Goal: Task Accomplishment & Management: Manage account settings

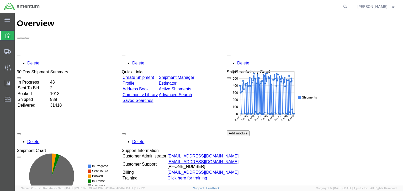
click at [350, 4] on form at bounding box center [345, 6] width 8 height 13
click at [349, 5] on icon at bounding box center [345, 6] width 7 height 7
click at [259, 7] on input "search" at bounding box center [262, 6] width 160 height 13
paste input "57086287"
type input "57086287"
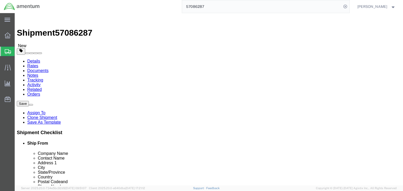
select select "42668"
select select
click icon
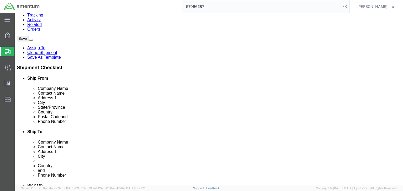
scroll to position [60, 0]
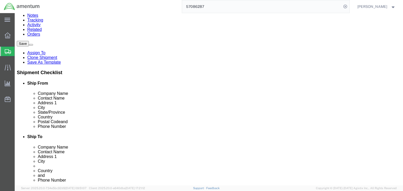
click dd "7.00 Each"
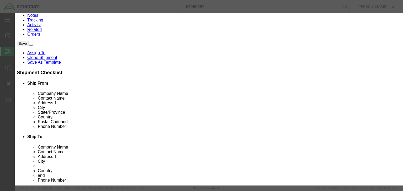
click textarea "37KJB2Z0 ADS: 137KJB2Z0-680008"
type input "4202929700"
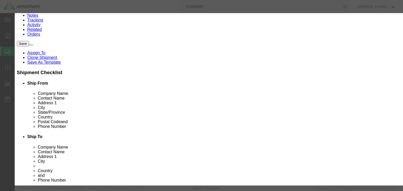
click input "text"
type input "EAR99"
click select "Select ATF BIS DEA EPA FDA FTR ITAR OFAC Other (OPA)"
select select "BIS"
click select "Select ATF BIS DEA EPA FDA FTR ITAR OFAC Other (OPA)"
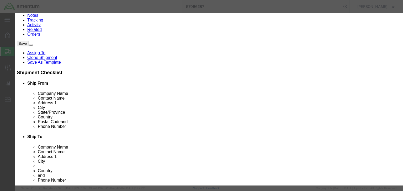
click select "Select AGR-Agricultural APP-Computers APR-Additional Permissive Exports AVS-Air…"
select select "NLR"
click select "Select AGR-Agricultural APP-Computers APR-Additional Permissive Exports AVS-Air…"
click button "Save & Close"
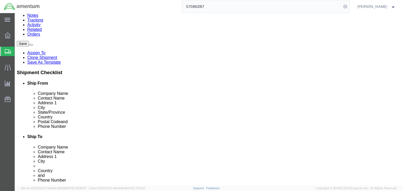
click dd "3.00 Each"
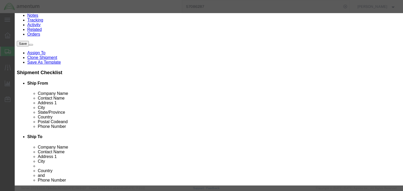
scroll to position [105, 0]
type input "4202929700"
drag, startPoint x: 125, startPoint y: 98, endPoint x: 151, endPoint y: 91, distance: 26.7
type input "4202929700"
click input "text"
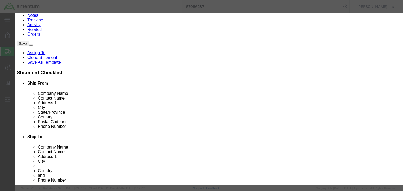
type input "EAR99"
click div "HTS/Tariff Code 4202929700 4202929700"
click select "Select ATF BIS DEA EPA FDA FTR ITAR OFAC Other (OPA)"
select select "BIS"
click select "Select ATF BIS DEA EPA FDA FTR ITAR OFAC Other (OPA)"
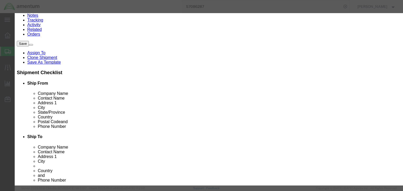
click select "Select AGR-Agricultural APP-Computers APR-Additional Permissive Exports AVS-Air…"
select select "NLR"
click select "Select AGR-Agricultural APP-Computers APR-Additional Permissive Exports AVS-Air…"
click button "Save & Close"
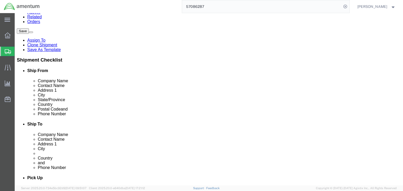
scroll to position [123, 0]
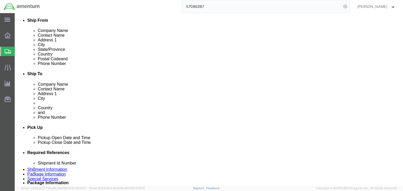
click dd
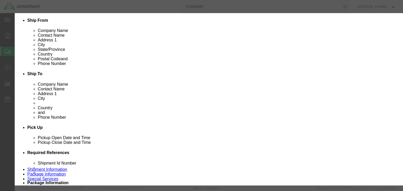
scroll to position [126, 0]
type input "4202929700"
drag, startPoint x: 124, startPoint y: 77, endPoint x: 140, endPoint y: 79, distance: 16.4
type input "4202929700"
click input "text"
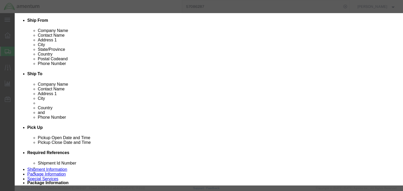
type input "EAR99"
click select "Select ATF BIS DEA EPA FDA FTR ITAR OFAC Other (OPA)"
select select "BIS"
click select "Select ATF BIS DEA EPA FDA FTR ITAR OFAC Other (OPA)"
click select "Select AGR-Agricultural APP-Computers APR-Additional Permissive Exports AVS-Air…"
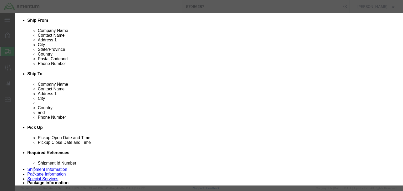
select select "NLR"
click select "Select AGR-Agricultural APP-Computers APR-Additional Permissive Exports AVS-Air…"
click button "Save & Close"
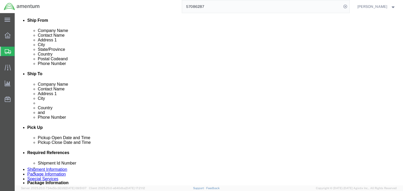
drag, startPoint x: 111, startPoint y: 34, endPoint x: 118, endPoint y: 45, distance: 12.5
click icon
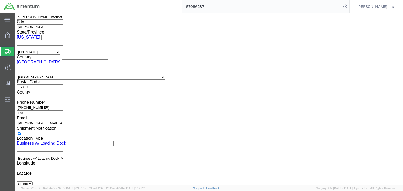
scroll to position [399, 0]
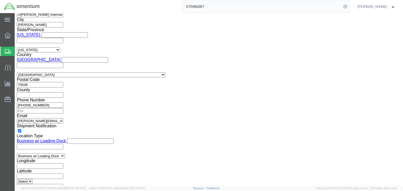
click select "Select ATF BIS DEA EPA FDA FTR ITAR OFAC Other (OPA)"
select select "FTR"
click select "Select ATF BIS DEA EPA FDA FTR ITAR OFAC Other (OPA)"
click select "Select 30.2(d)(2) 30.36 30.37(a) 30.37(f) 30.37(g) 30.37(h) 30.37(i) 30.37(j) 3…"
select select "30.37(a)"
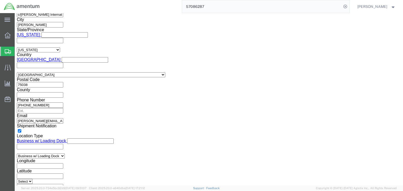
click select "Select 30.2(d)(2) 30.36 30.37(a) 30.37(f) 30.37(g) 30.37(h) 30.37(i) 30.37(j) 3…"
click select "Select AES-Direct EEI Carrier File EEI EEI Exempt"
select select "EXEM"
click select "Select AES-Direct EEI Carrier File EEI EEI Exempt"
click icon
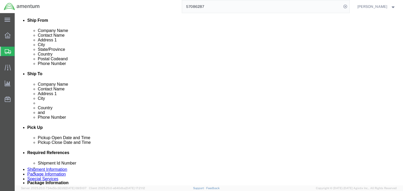
click icon
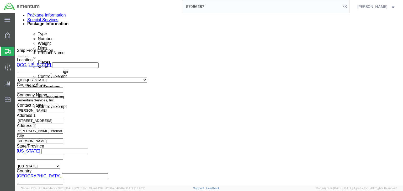
click at [7, 52] on icon at bounding box center [8, 51] width 6 height 5
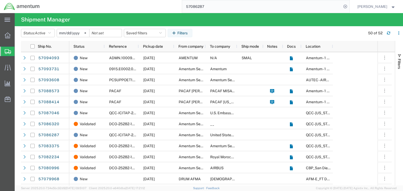
click at [208, 6] on input "57086287" at bounding box center [262, 6] width 160 height 13
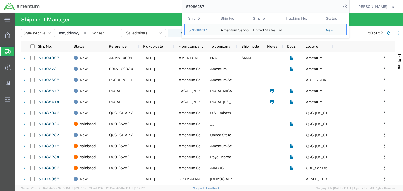
click at [208, 6] on input "57086287" at bounding box center [262, 6] width 160 height 13
click at [207, 6] on input "57086287" at bounding box center [262, 6] width 160 height 13
paste input "8573"
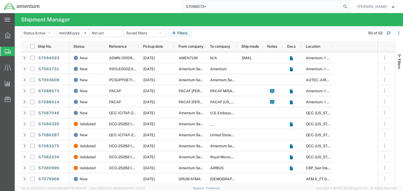
type input "57088573"
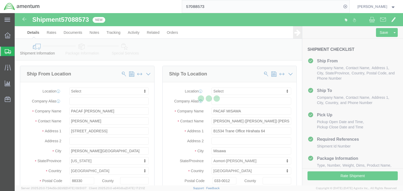
select select
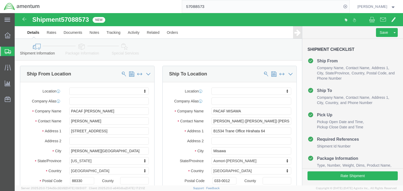
click link "Package Information"
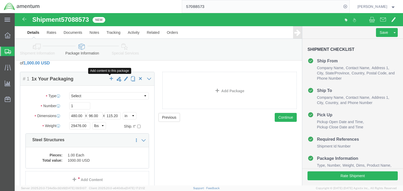
scroll to position [47, 0]
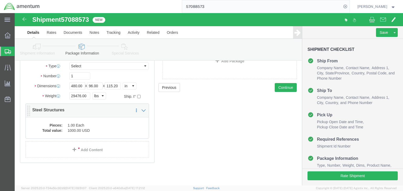
click div "Pieces: 1.00 Each Total value: 1000.00 USD"
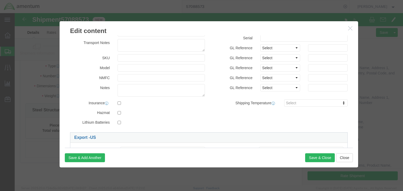
scroll to position [84, 0]
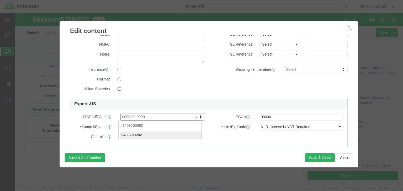
type input "9403200082"
click input "00000"
click input "text"
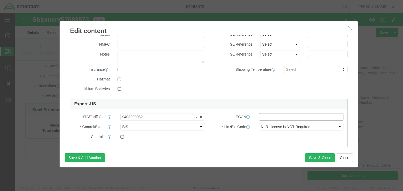
type input "EAR99"
click button "Save & Close"
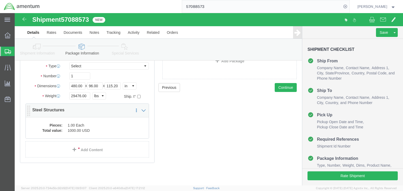
scroll to position [0, 0]
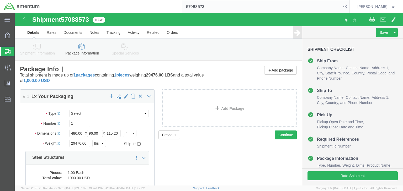
click icon
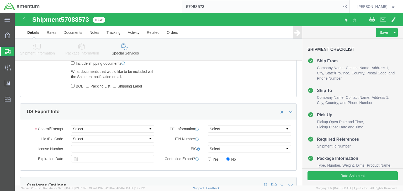
scroll to position [378, 0]
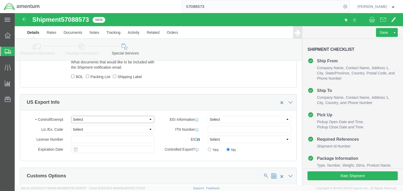
click select "Select ATF BIS DEA EPA FDA FTR ITAR OFAC Other (OPA)"
select select "FTR"
click select "Select ATF BIS DEA EPA FDA FTR ITAR OFAC Other (OPA)"
click select "Select 30.2(d)(2) 30.36 30.37(a) 30.37(f) 30.37(g) 30.37(h) 30.37(i) 30.37(j) 3…"
select select "30.37(a)"
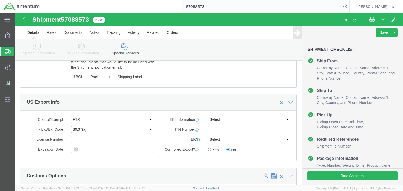
click select "Select 30.2(d)(2) 30.36 30.37(a) 30.37(f) 30.37(g) 30.37(h) 30.37(i) 30.37(j) 3…"
click select "Select AES-Direct EEI Carrier File EEI EEI Exempt"
select select "EXEM"
click select "Select AES-Direct EEI Carrier File EEI EEI Exempt"
click icon
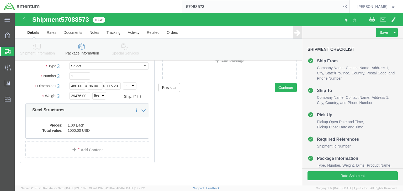
click icon
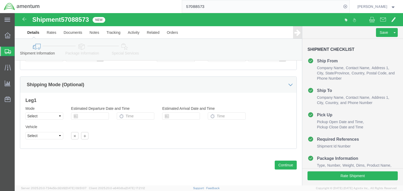
click at [1, 50] on div at bounding box center [7, 51] width 15 height 9
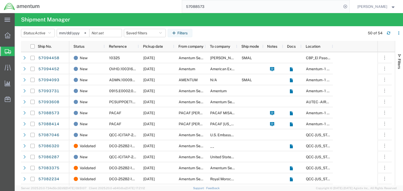
click at [209, 8] on input "57088573" at bounding box center [262, 6] width 160 height 13
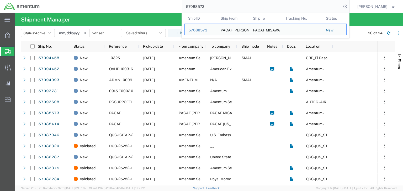
paste input "414"
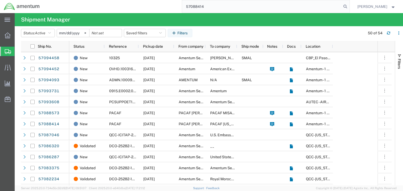
type input "57088414"
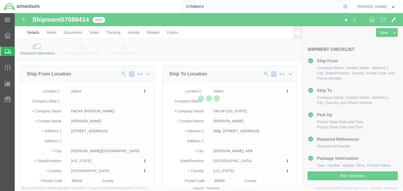
select select
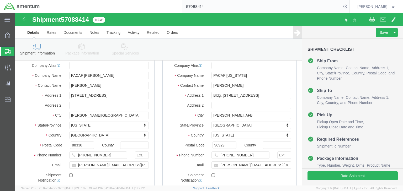
scroll to position [42, 0]
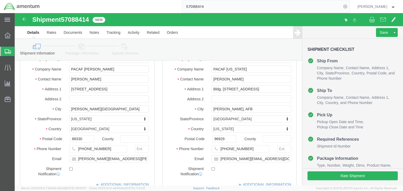
click icon
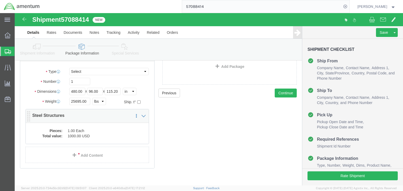
click dd "1000.00 USD"
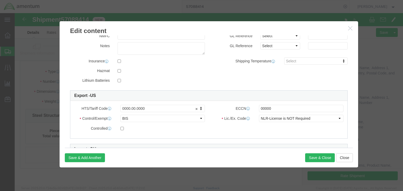
scroll to position [126, 0]
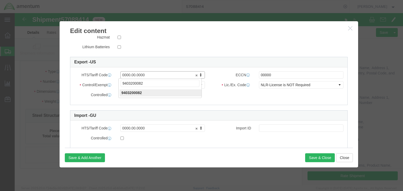
type input "9403200082"
click input "00000"
click input "text"
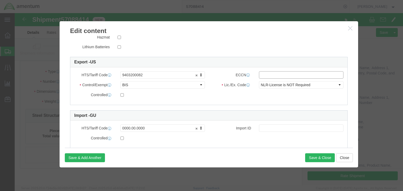
type input "EAR99"
click button "Save & Close"
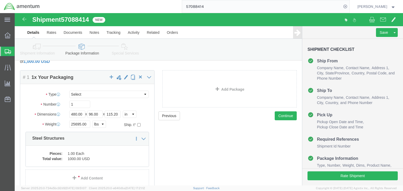
scroll to position [0, 0]
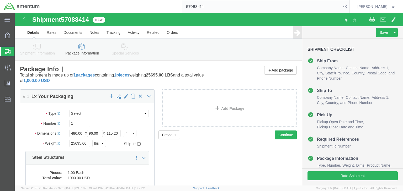
click icon
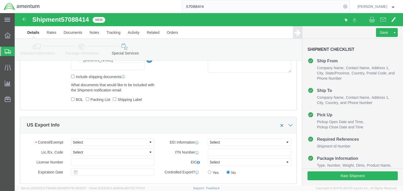
scroll to position [357, 0]
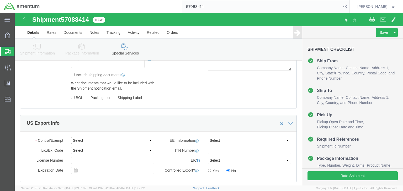
click select "Select ATF BIS DEA EPA FDA FTR ITAR OFAC Other (OPA)"
select select "FTR"
click select "Select ATF BIS DEA EPA FDA FTR ITAR OFAC Other (OPA)"
click select "Select 30.2(d)(2) 30.36 30.37(a) 30.37(f) 30.37(g) 30.37(h) 30.37(i) 30.37(j) 3…"
select select "30.2(d)(2)"
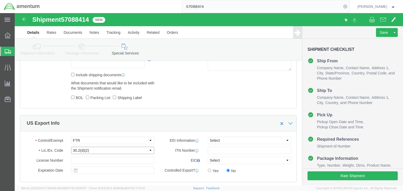
click select "Select 30.2(d)(2) 30.36 30.37(a) 30.37(f) 30.37(g) 30.37(h) 30.37(i) 30.37(j) 3…"
click select "Select AES-Direct EEI Carrier File EEI EEI Exempt"
select select "EXEM"
click select "Select AES-Direct EEI Carrier File EEI EEI Exempt"
click icon
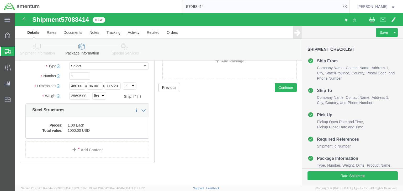
click icon
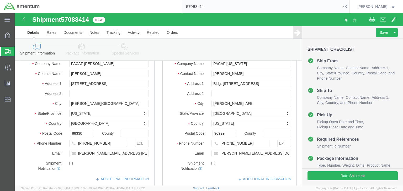
scroll to position [282, 0]
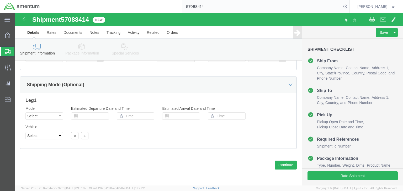
click at [9, 50] on icon at bounding box center [8, 51] width 6 height 5
